Goal: Task Accomplishment & Management: Complete application form

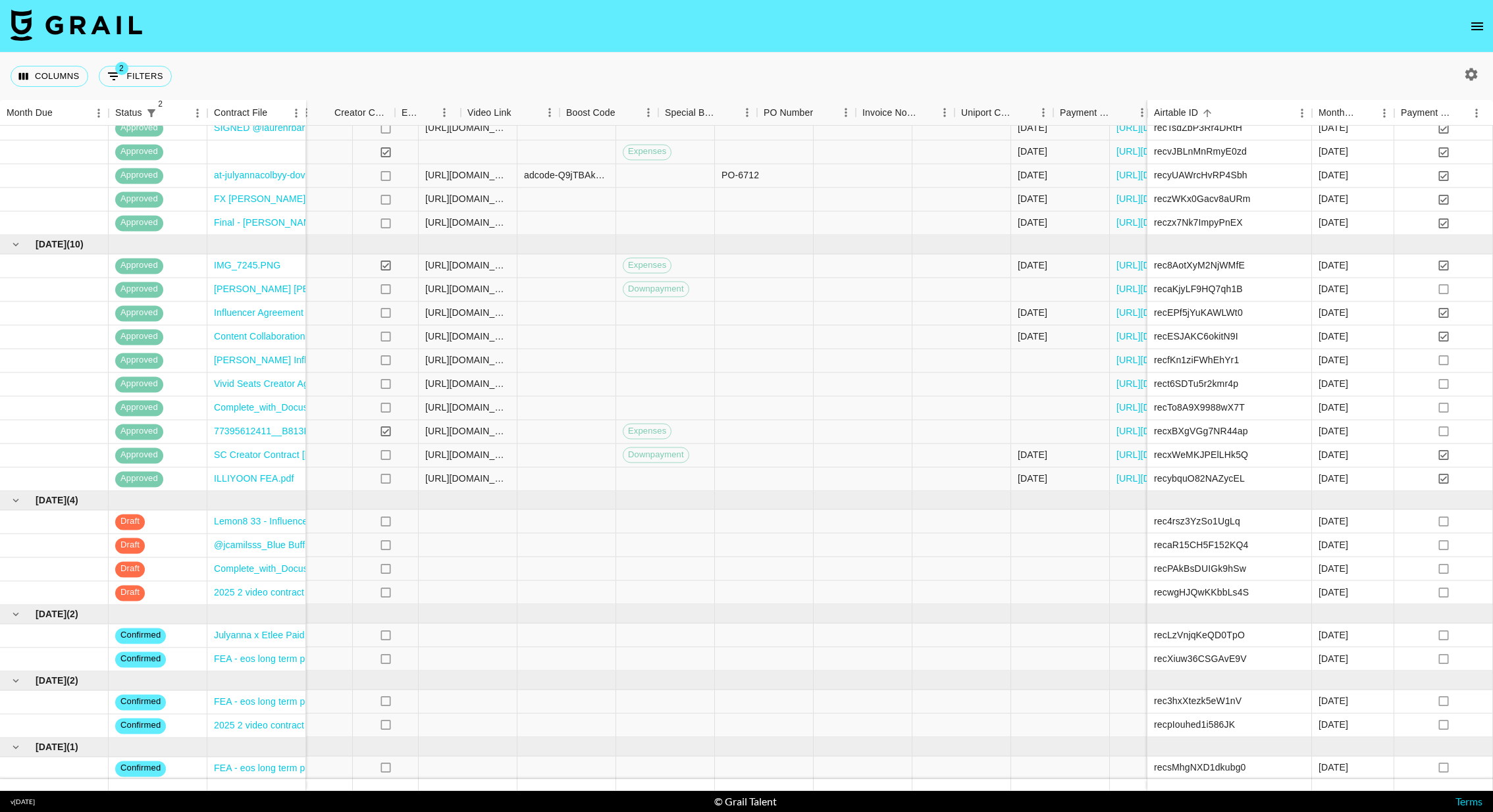
scroll to position [426, 660]
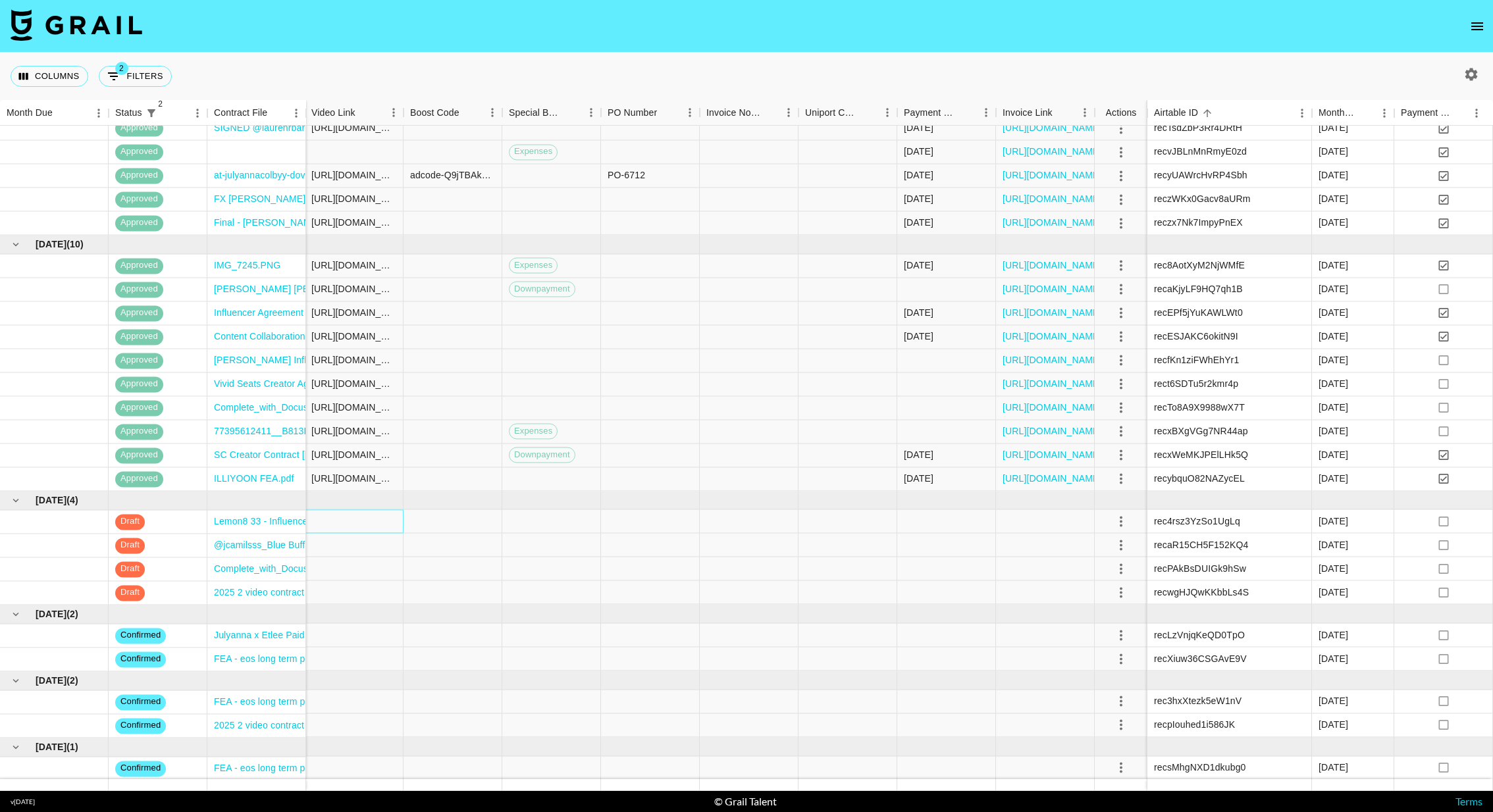
click at [335, 523] on div at bounding box center [354, 522] width 99 height 24
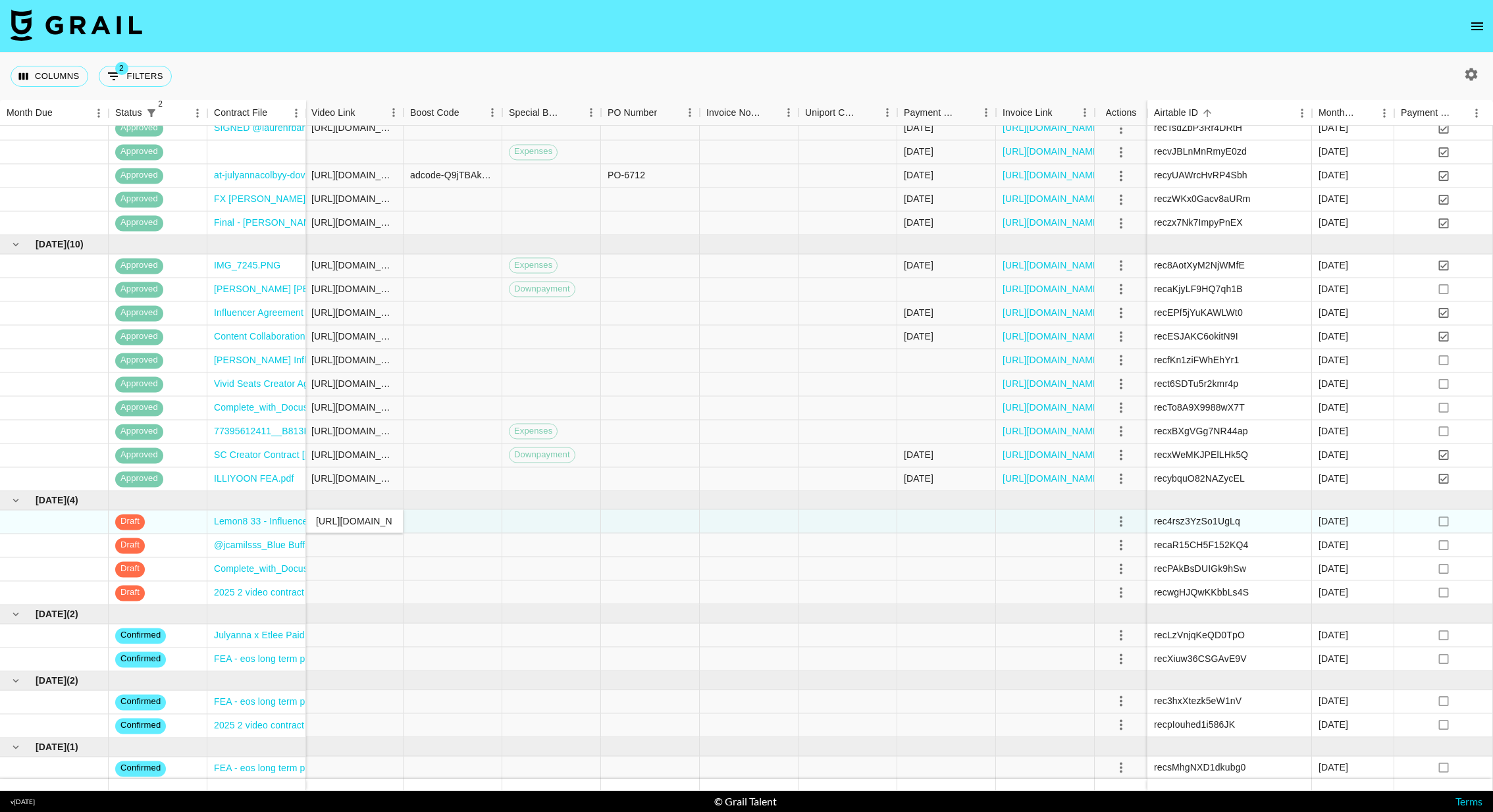
scroll to position [0, 237]
type input "[URL][DOMAIN_NAME]"
click at [497, 530] on div at bounding box center [453, 522] width 99 height 24
click at [995, 523] on icon "select merge strategy" at bounding box center [1121, 522] width 16 height 16
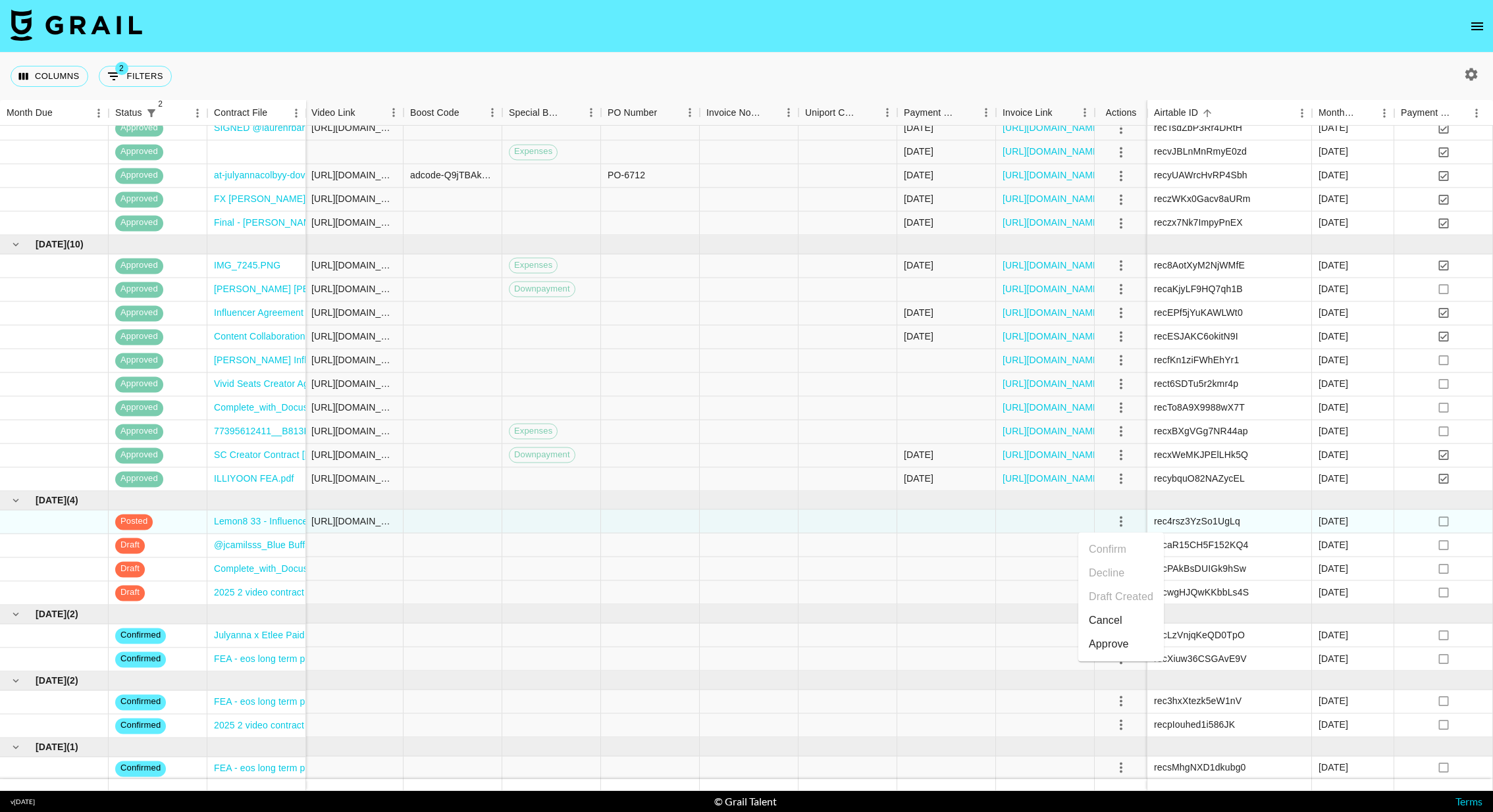
click at [995, 541] on div "Approve" at bounding box center [1109, 645] width 40 height 16
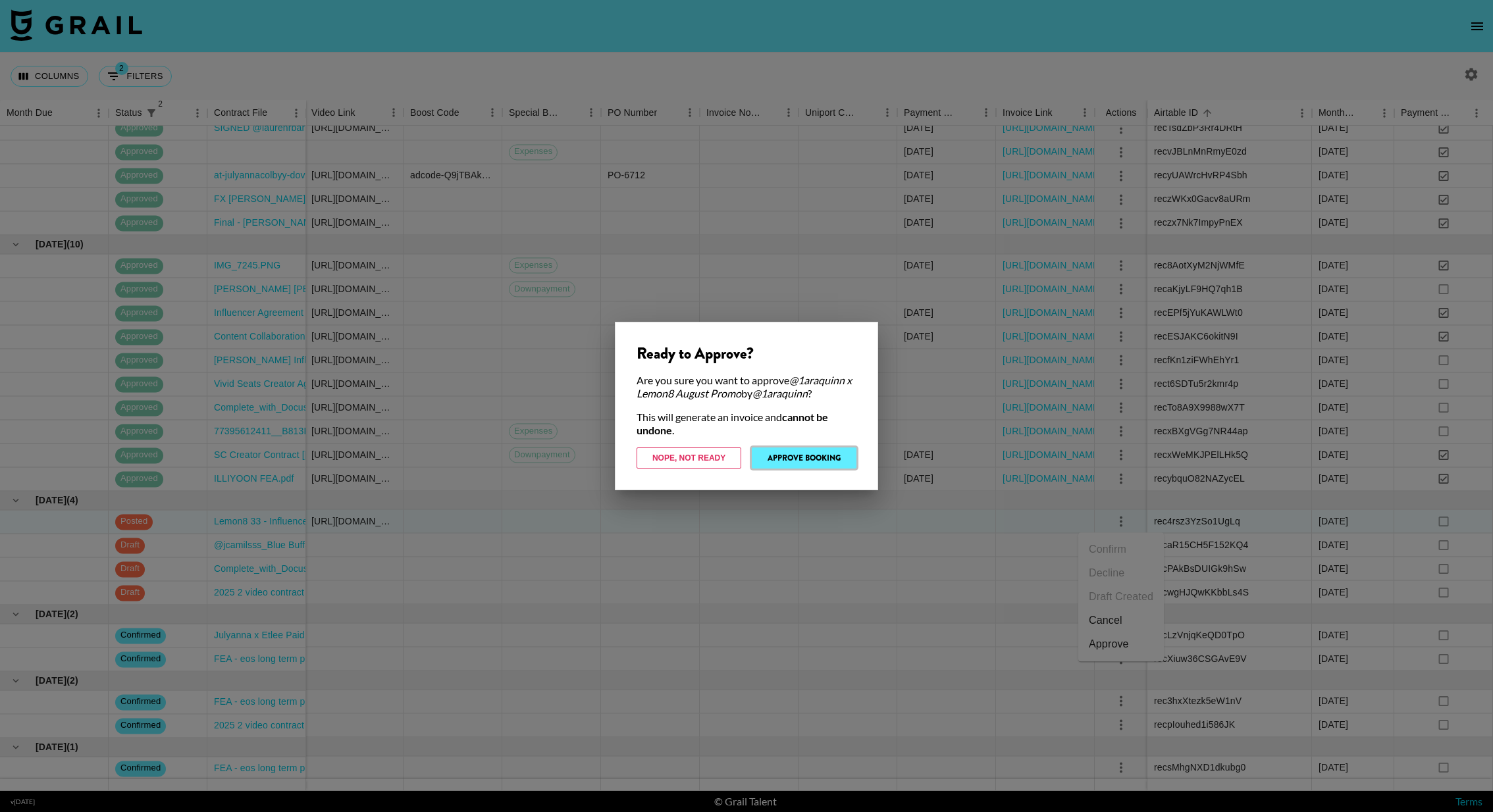
click at [832, 457] on button "Approve Booking" at bounding box center [803, 458] width 105 height 21
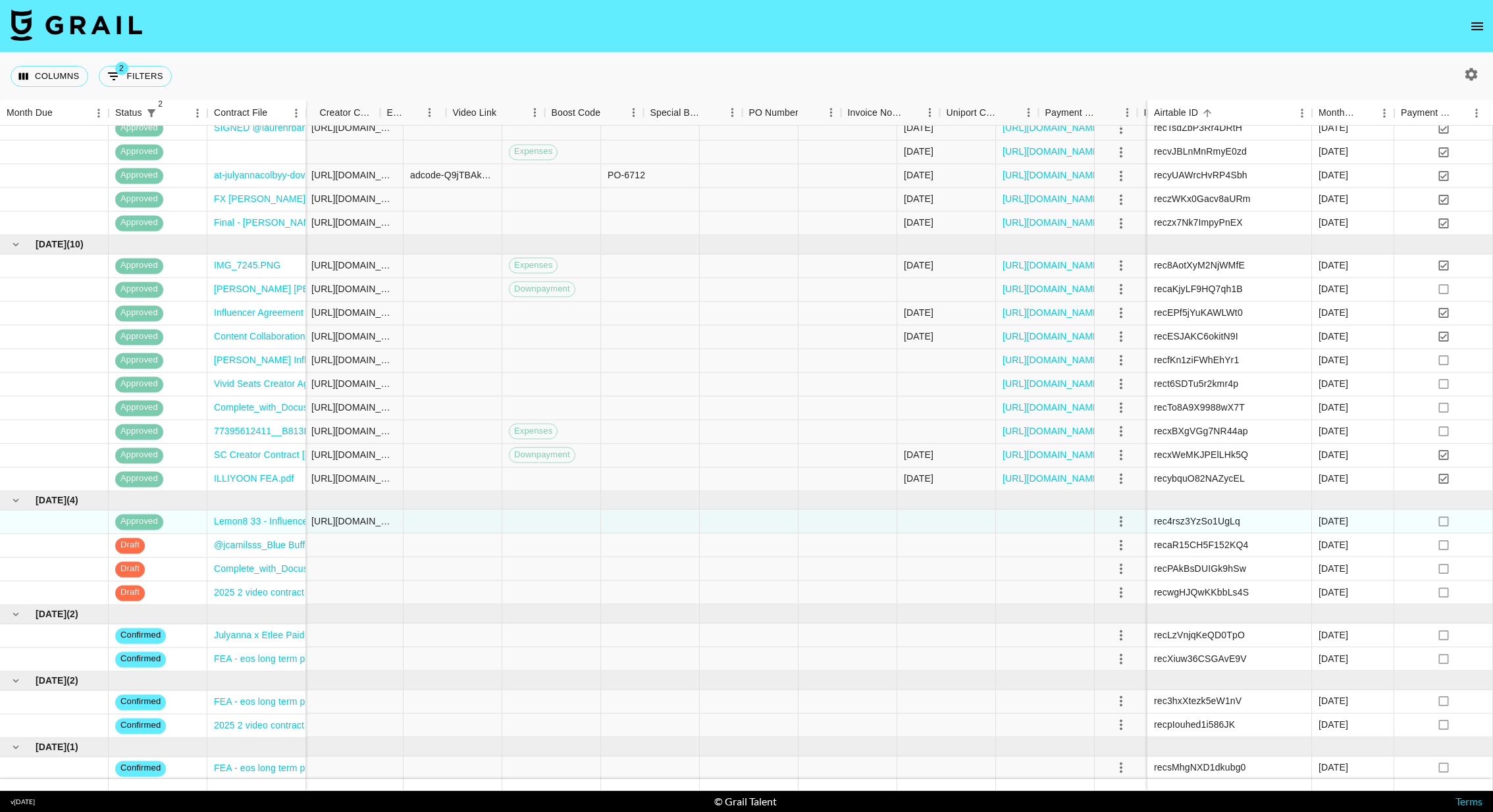
scroll to position [426, 0]
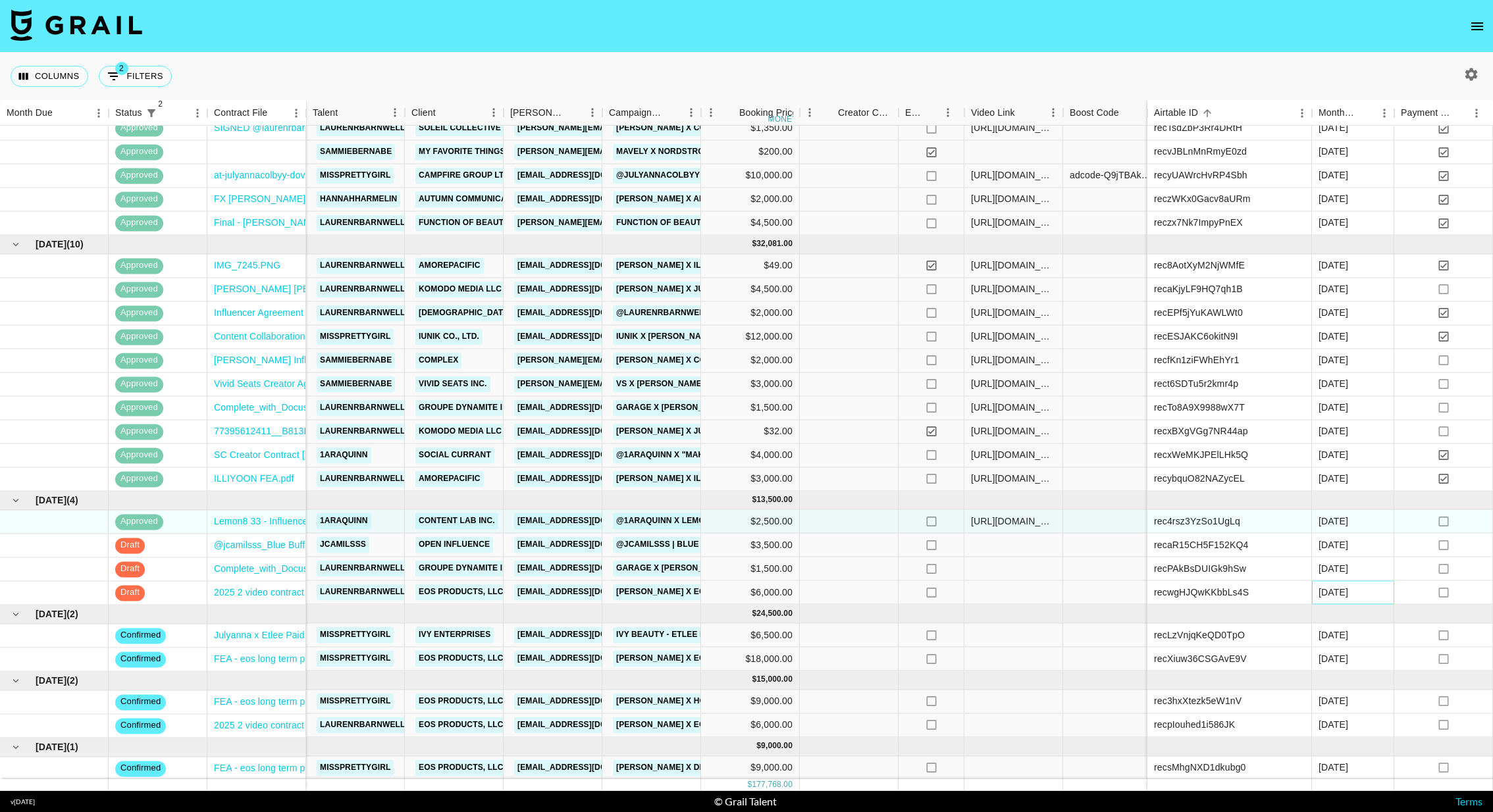
click at [995, 541] on div "[DATE]" at bounding box center [1334, 592] width 30 height 13
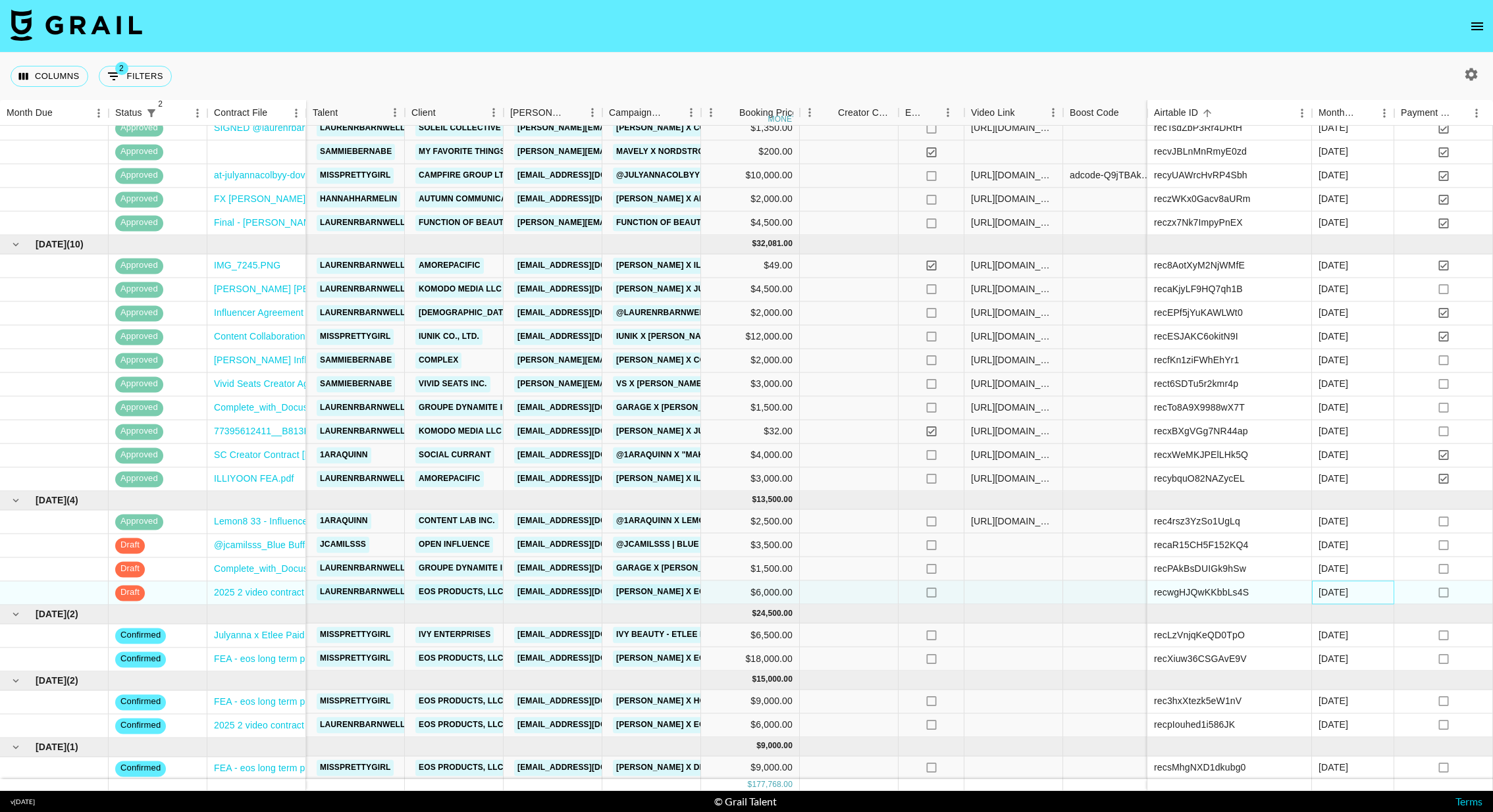
click at [995, 541] on div "[DATE]" at bounding box center [1334, 592] width 30 height 13
click at [995, 414] on li "[DATE]" at bounding box center [1352, 405] width 80 height 24
type input "[DATE]"
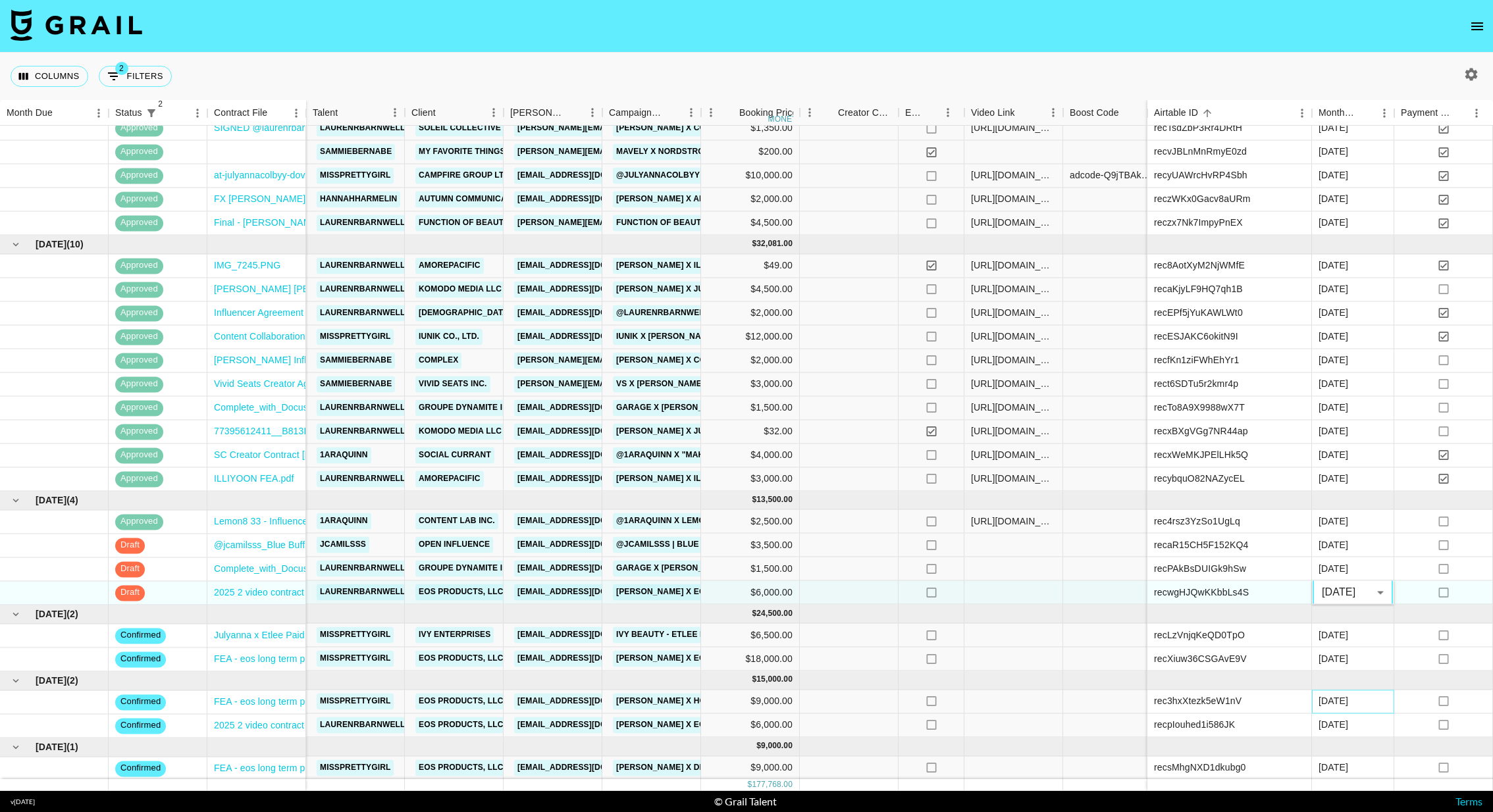
click at [995, 541] on div "[DATE]" at bounding box center [1334, 701] width 30 height 13
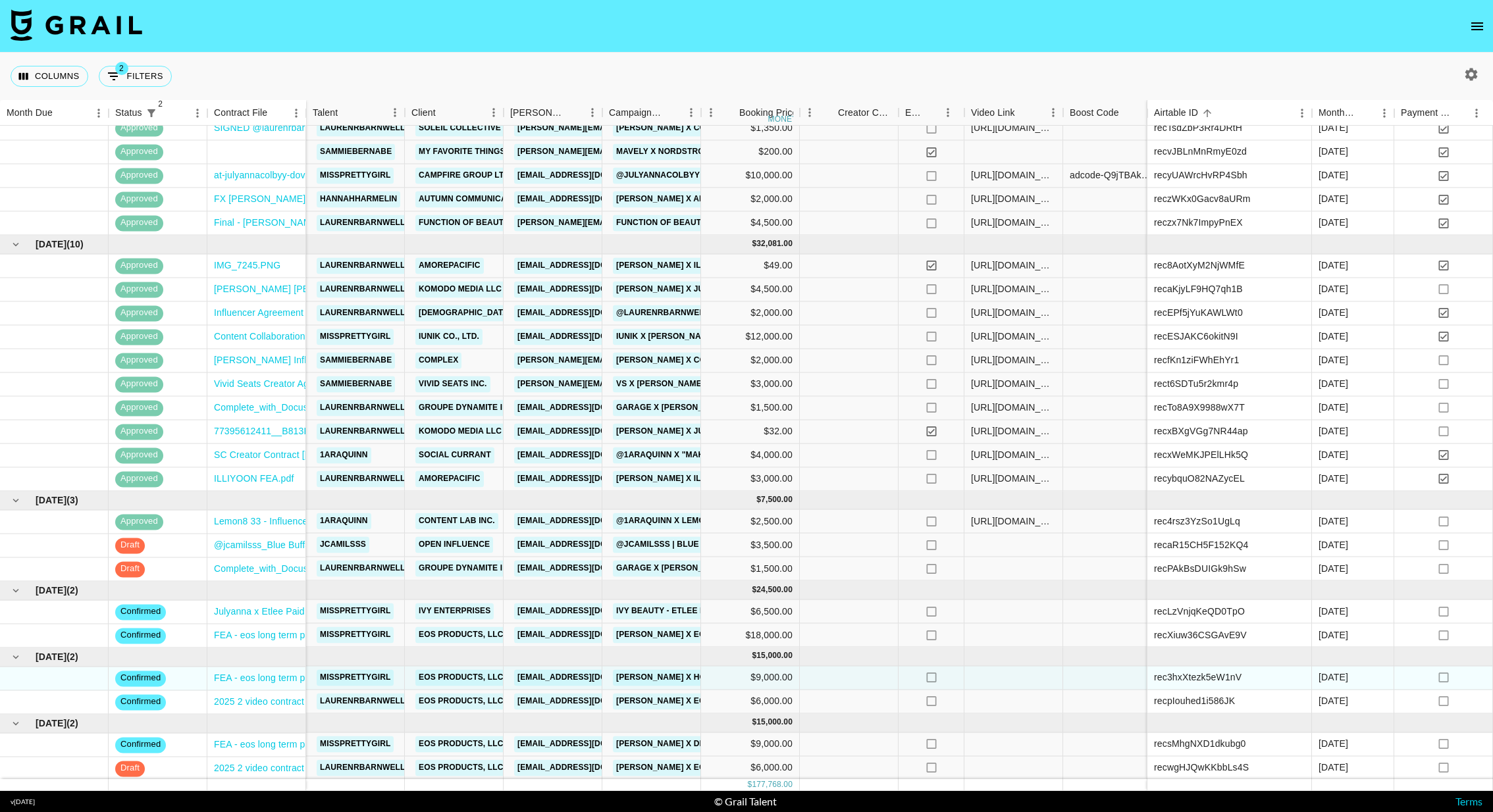
click at [995, 77] on button "button" at bounding box center [1471, 74] width 22 height 22
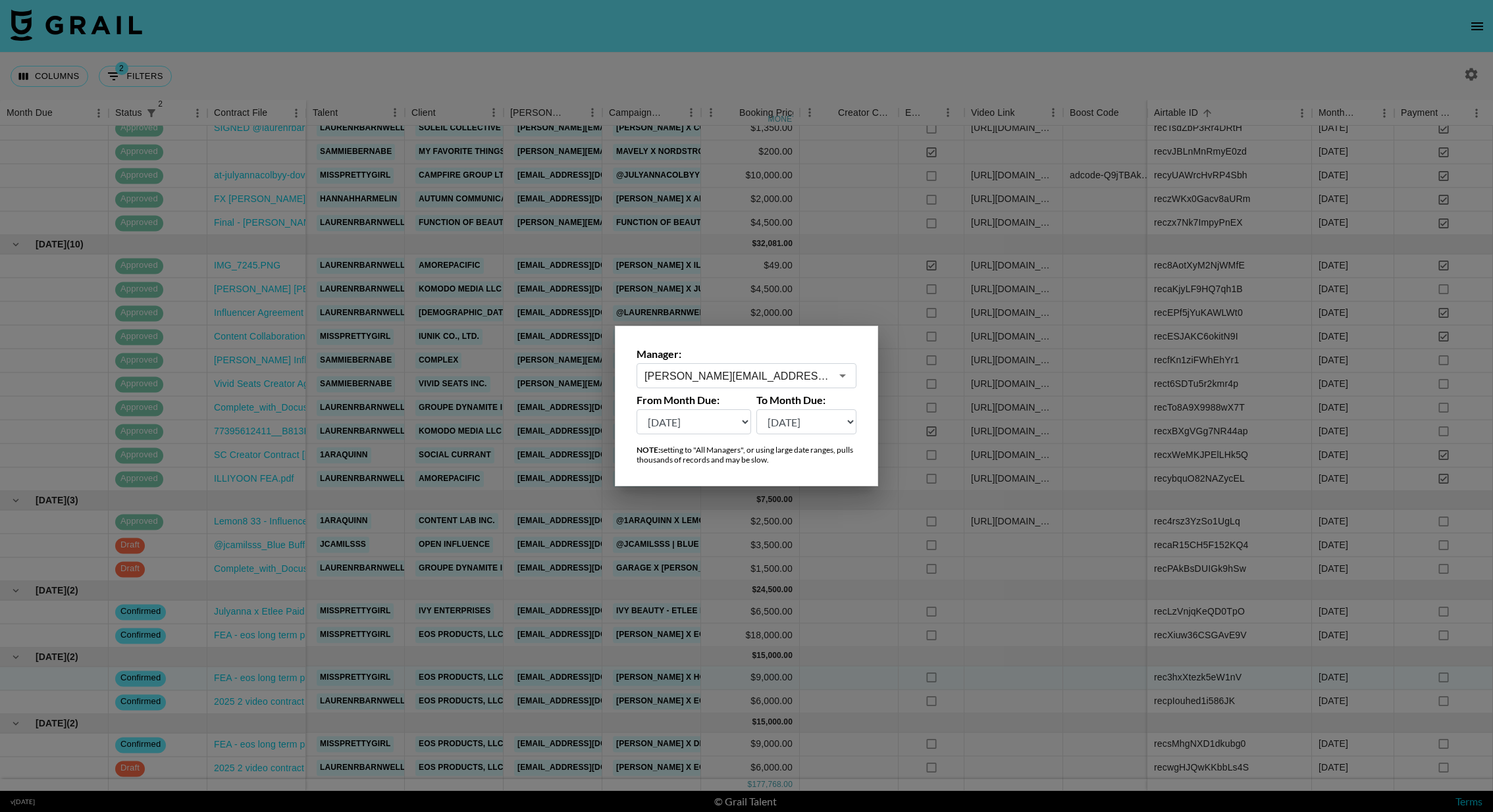
click at [723, 426] on select "[DATE] [DATE] '[DATE] May '[DATE] Mar '[DATE] Jan '[DATE] Nov '[DATE] Sep '[DAT…" at bounding box center [694, 421] width 114 height 25
select select "[DATE]"
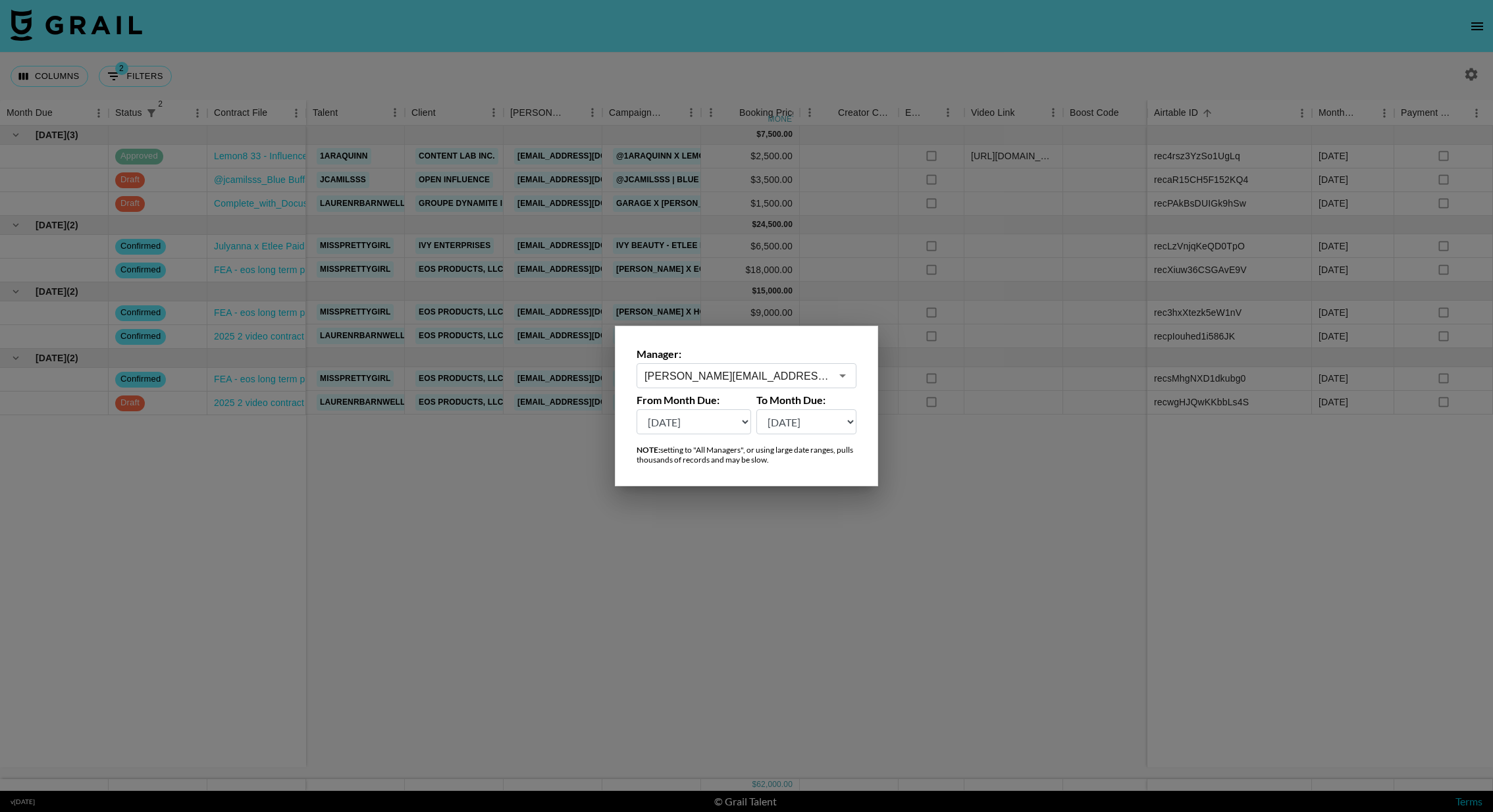
click at [493, 514] on div at bounding box center [746, 406] width 1493 height 812
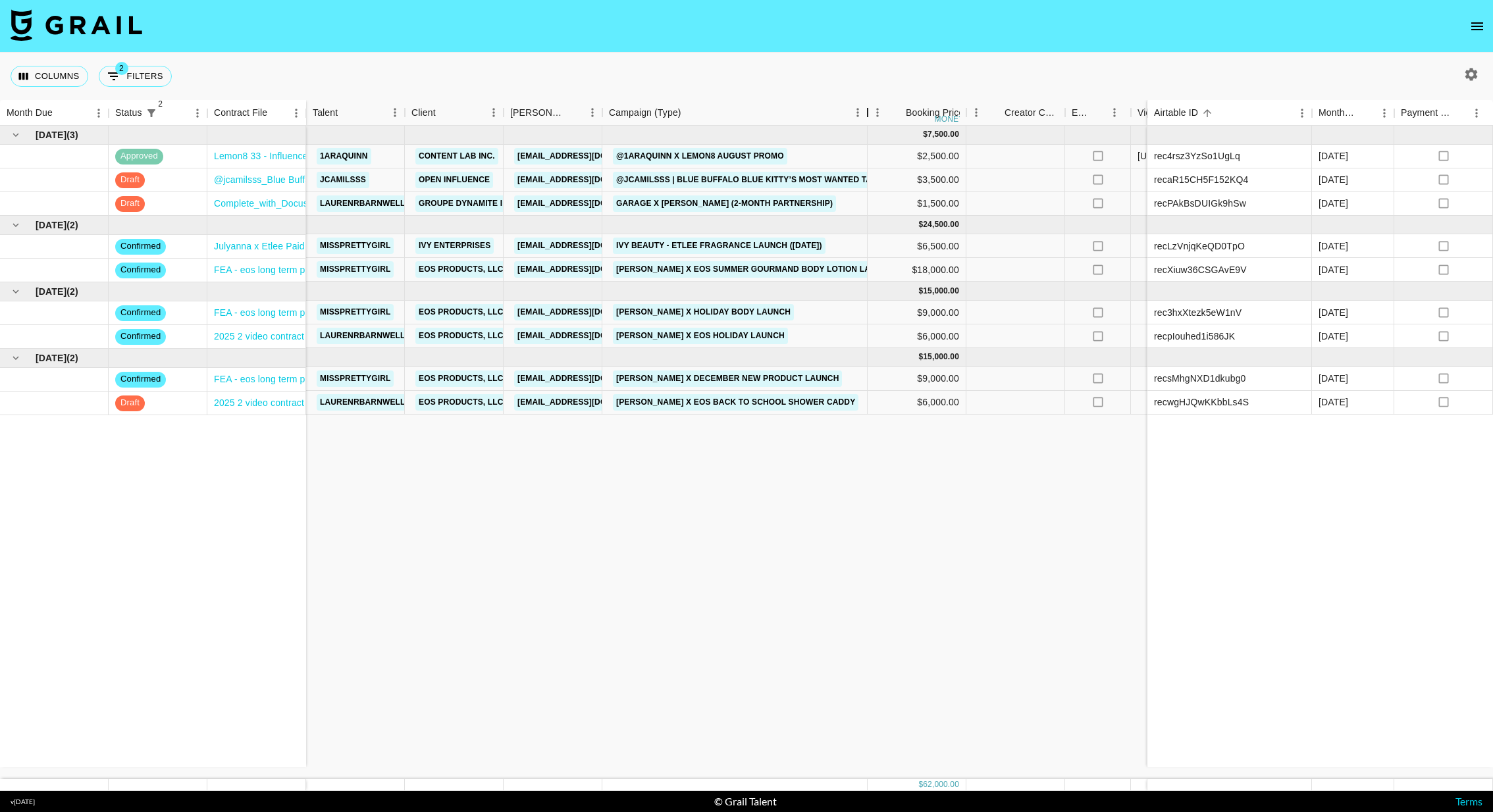
drag, startPoint x: 704, startPoint y: 121, endPoint x: 870, endPoint y: 118, distance: 166.0
click at [870, 118] on div "Campaign (Type)" at bounding box center [867, 113] width 16 height 26
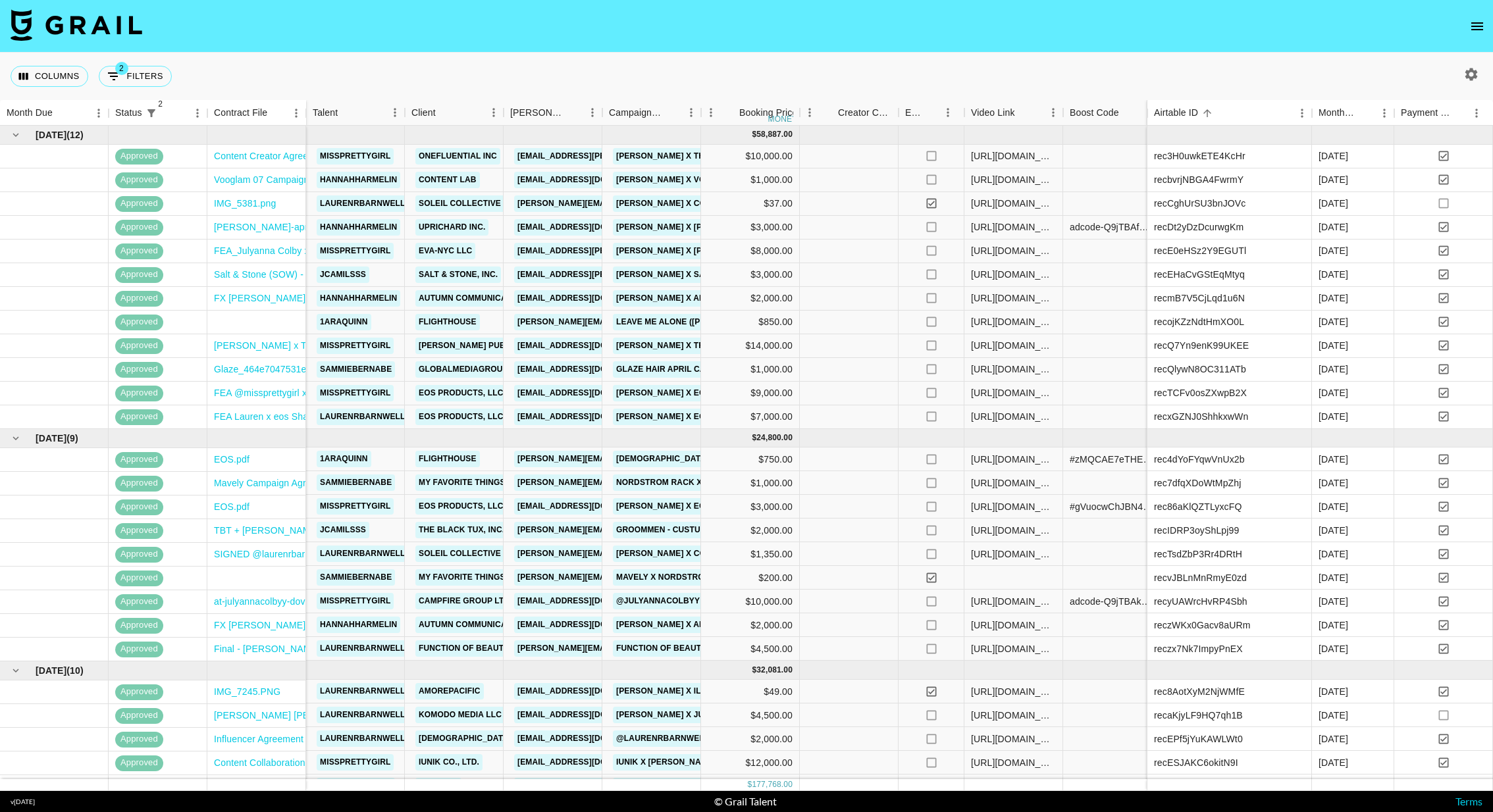
click at [1462, 76] on button "button" at bounding box center [1471, 74] width 22 height 22
select select "[DATE]"
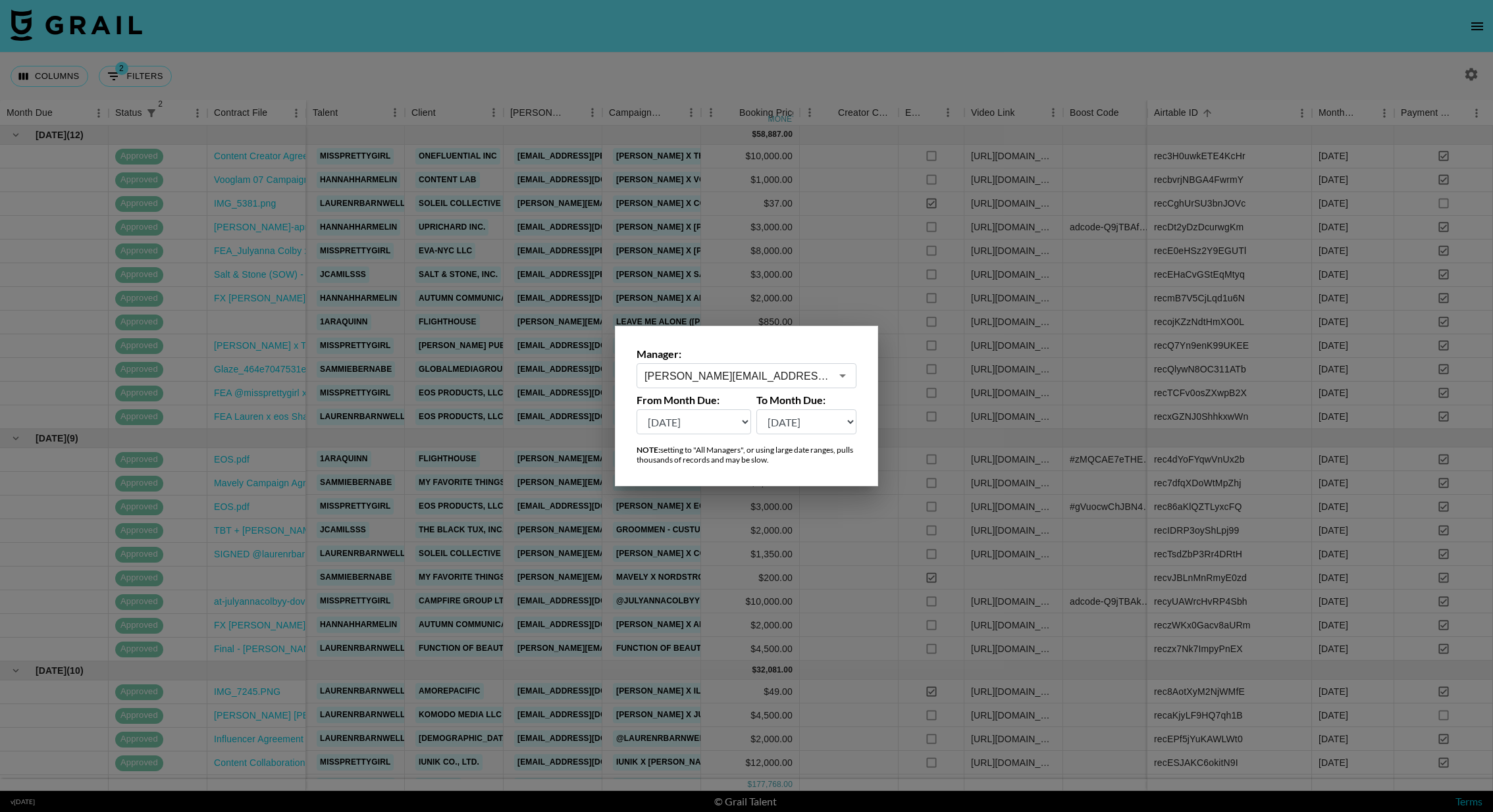
click at [704, 434] on select "[DATE] [DATE] '[DATE] May '[DATE] Mar '[DATE] Jan '[DATE] Nov '[DATE] Sep '[DAT…" at bounding box center [694, 421] width 114 height 25
click at [984, 238] on div at bounding box center [746, 406] width 1493 height 812
